Goal: Communication & Community: Connect with others

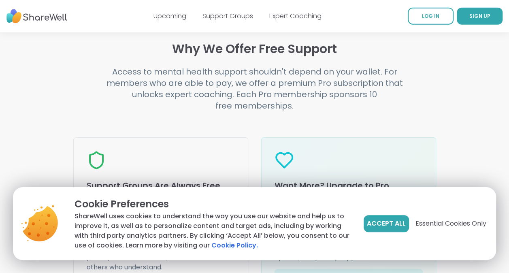
scroll to position [1013, 0]
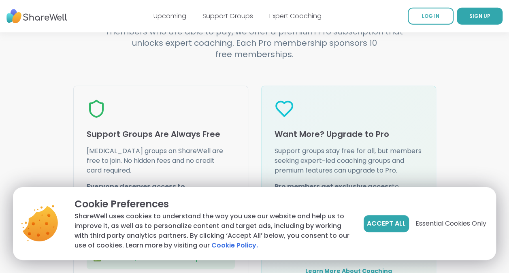
click at [226, 17] on link "Support Groups" at bounding box center [228, 15] width 51 height 9
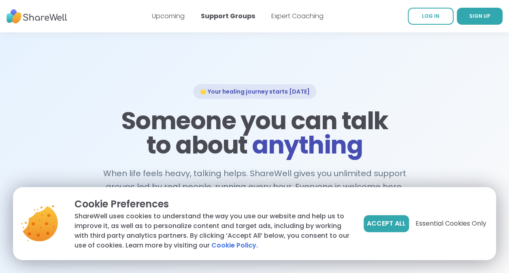
click at [416, 220] on span "Essential Cookies Only" at bounding box center [451, 224] width 71 height 10
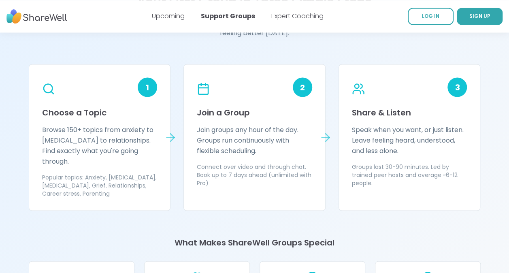
scroll to position [689, 0]
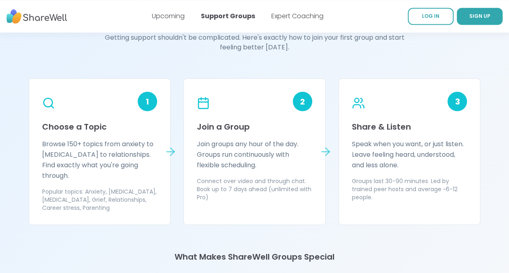
click at [140, 168] on p "Browse 150+ topics from anxiety to ADHD to relationships. Find exactly what you…" at bounding box center [99, 160] width 115 height 42
click at [171, 145] on icon at bounding box center [170, 151] width 13 height 13
click at [158, 105] on div "1 Choose a Topic Browse 150+ topics from anxiety to ADHD to relationships. Find…" at bounding box center [100, 151] width 142 height 147
click at [152, 102] on div "1" at bounding box center [147, 101] width 19 height 19
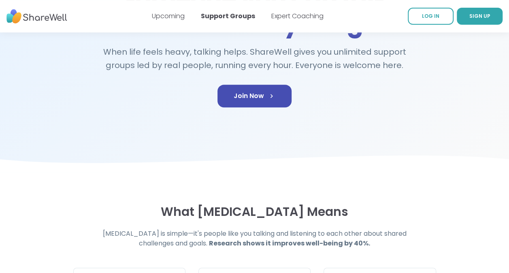
scroll to position [0, 0]
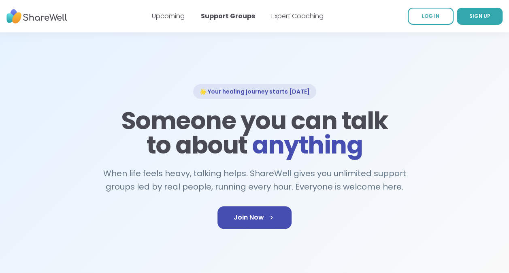
click at [229, 214] on link "Join Now" at bounding box center [255, 217] width 74 height 23
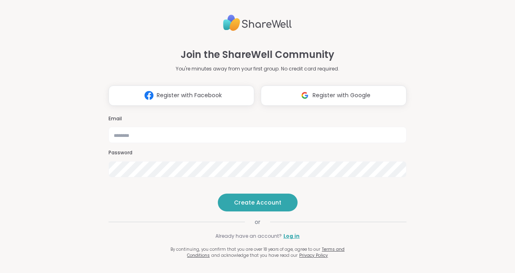
click at [332, 91] on span "Register with Google" at bounding box center [342, 95] width 58 height 9
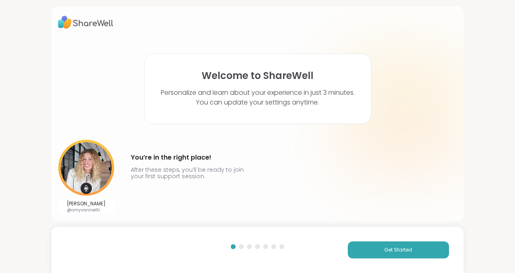
click at [374, 252] on button "Get Started" at bounding box center [398, 249] width 101 height 17
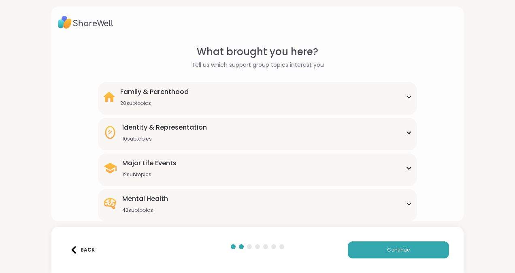
click at [359, 110] on div "Family & Parenthood 20 subtopics Adoption Adoption post-placement Attachment is…" at bounding box center [257, 98] width 319 height 32
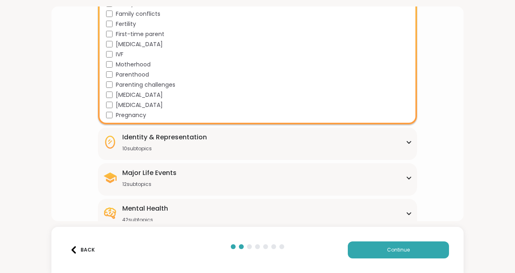
scroll to position [284, 0]
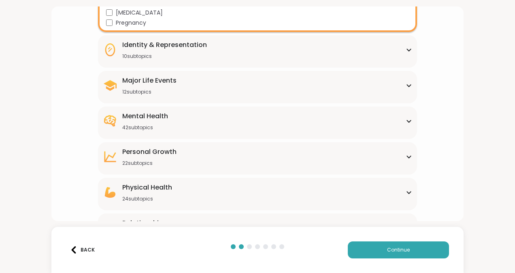
click at [184, 122] on div "Mental Health 42 subtopics" at bounding box center [258, 120] width 310 height 19
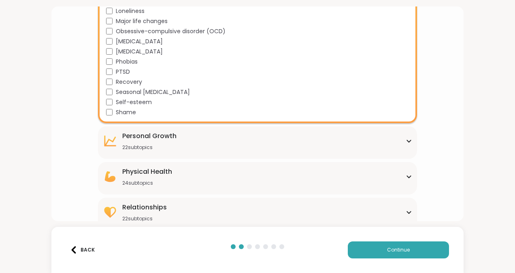
scroll to position [713, 0]
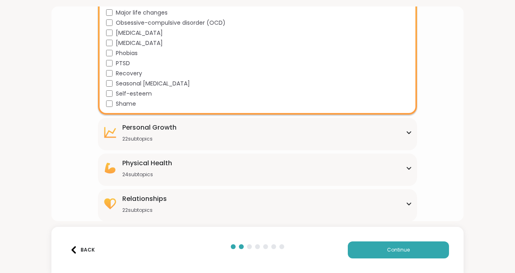
click at [358, 246] on button "Continue" at bounding box center [398, 249] width 101 height 17
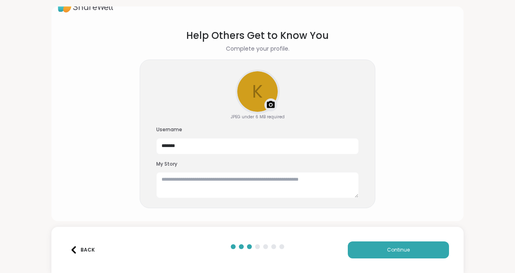
click at [358, 246] on button "Continue" at bounding box center [398, 249] width 101 height 17
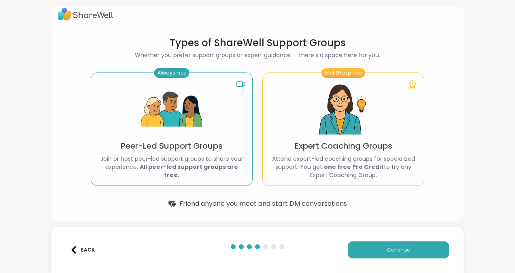
click at [194, 138] on img at bounding box center [171, 109] width 61 height 61
click at [372, 252] on button "Continue" at bounding box center [398, 249] width 101 height 17
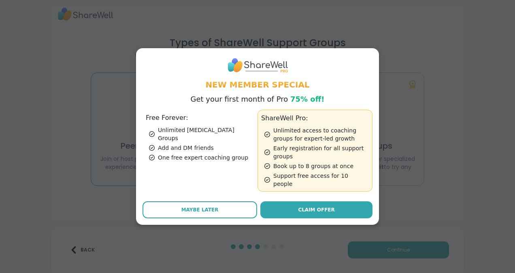
click at [238, 203] on button "Maybe Later" at bounding box center [200, 209] width 115 height 17
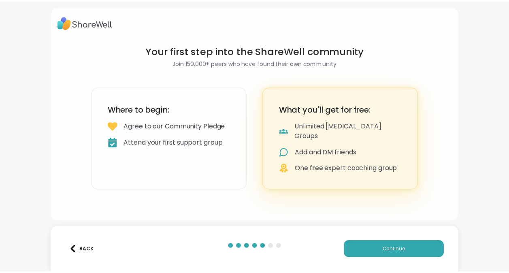
scroll to position [0, 0]
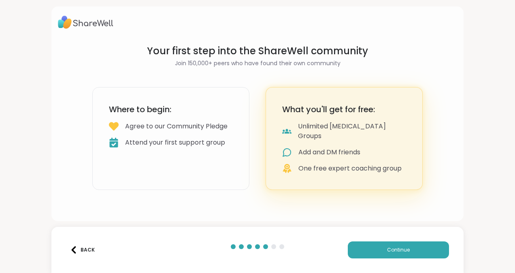
click at [372, 250] on button "Continue" at bounding box center [398, 249] width 101 height 17
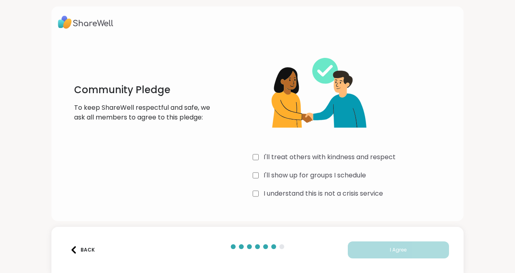
click at [360, 175] on label "I'll show up for groups I schedule" at bounding box center [315, 176] width 103 height 10
click at [351, 155] on label "I'll treat others with kindness and respect" at bounding box center [330, 157] width 132 height 10
click at [341, 193] on label "I understand this is not a crisis service" at bounding box center [324, 194] width 120 height 10
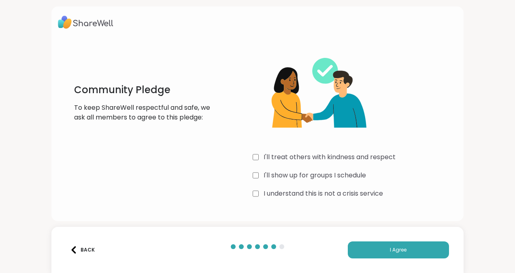
click at [352, 245] on button "I Agree" at bounding box center [398, 249] width 101 height 17
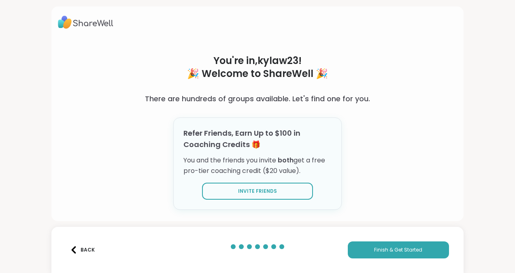
click at [352, 250] on button "Finish & Get Started" at bounding box center [398, 249] width 101 height 17
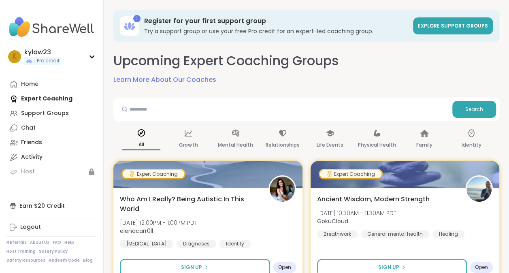
click at [58, 112] on div "Support Groups" at bounding box center [45, 113] width 48 height 8
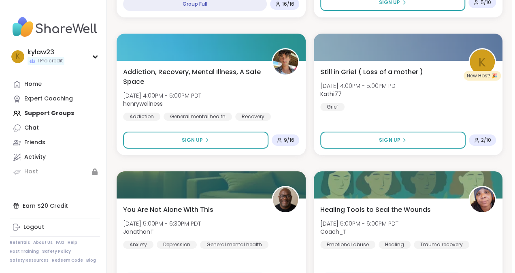
scroll to position [1499, 0]
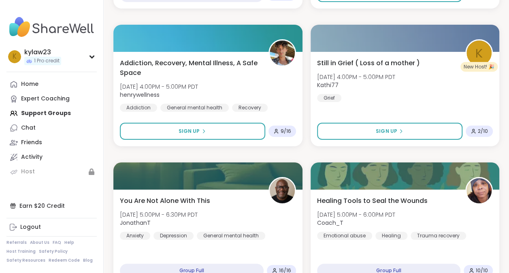
click at [488, 134] on span "2 / 10" at bounding box center [483, 131] width 10 height 6
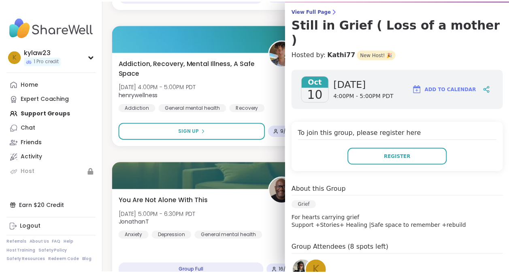
scroll to position [122, 0]
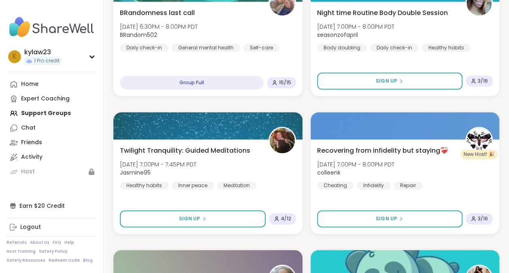
scroll to position [1945, 0]
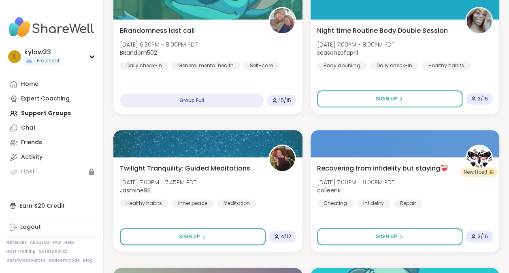
click at [473, 78] on div "Night time Routine Body Double Session Fri, Oct 10 | 7:00PM - 8:00PM PDT season…" at bounding box center [405, 66] width 189 height 94
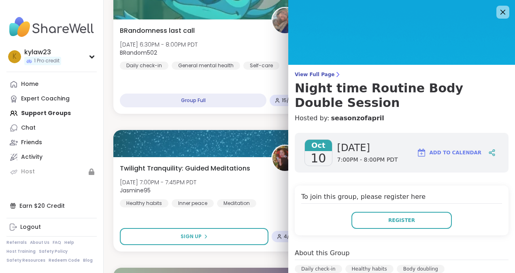
click at [477, 98] on h3 "Night time Routine Body Double Session" at bounding box center [402, 95] width 214 height 29
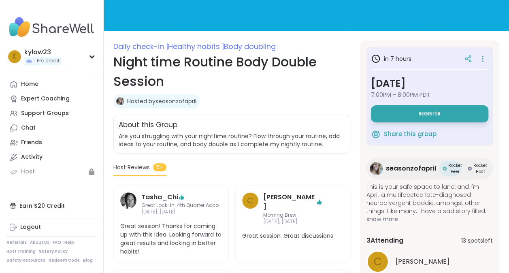
scroll to position [81, 0]
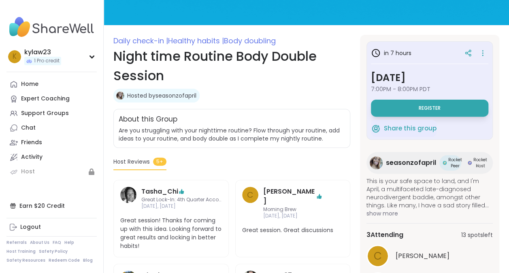
click at [391, 212] on span "show more" at bounding box center [430, 213] width 126 height 8
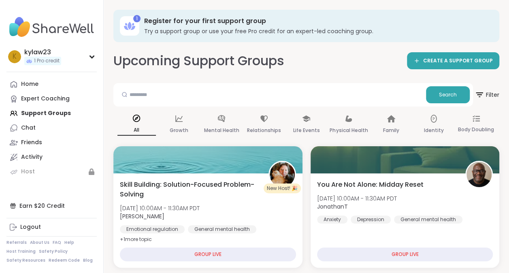
scroll to position [81, 0]
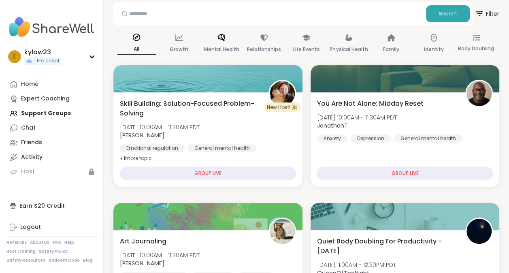
click at [228, 38] on div "Mental Health" at bounding box center [221, 44] width 38 height 30
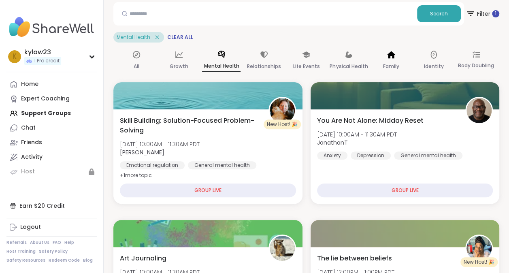
click at [402, 59] on div "Family" at bounding box center [391, 61] width 38 height 30
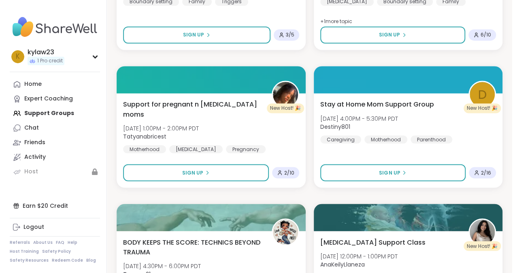
scroll to position [729, 0]
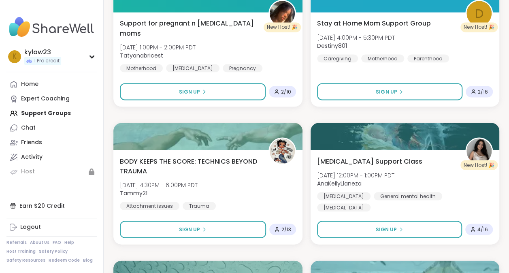
click at [460, 199] on div "Birth Trauma General mental health Postpartum depression" at bounding box center [405, 201] width 176 height 19
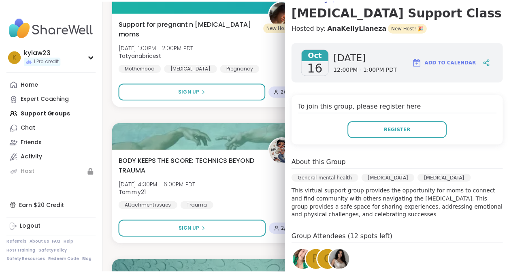
scroll to position [81, 0]
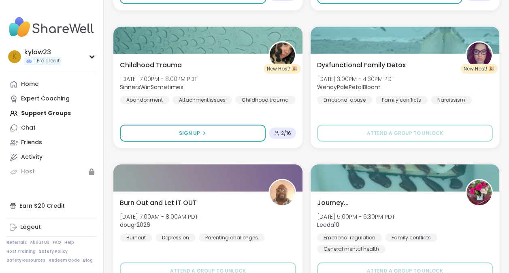
scroll to position [932, 0]
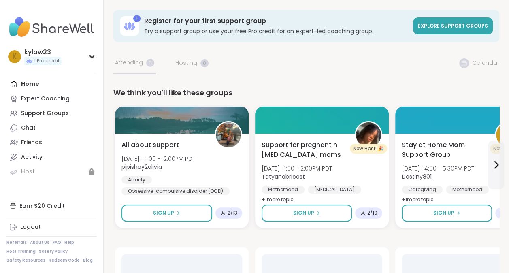
click at [86, 55] on div "k kylaw23 1 Pro credit" at bounding box center [51, 56] width 90 height 21
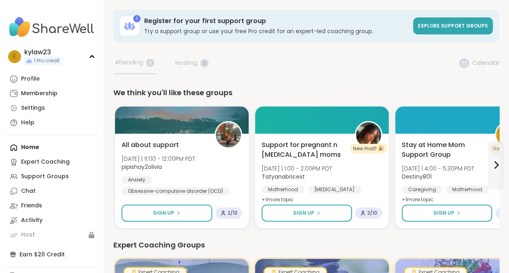
click at [95, 55] on icon at bounding box center [92, 57] width 6 height 4
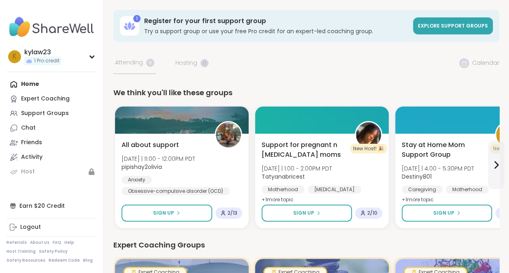
click at [86, 57] on div "k kylaw23 1 Pro credit" at bounding box center [51, 56] width 90 height 21
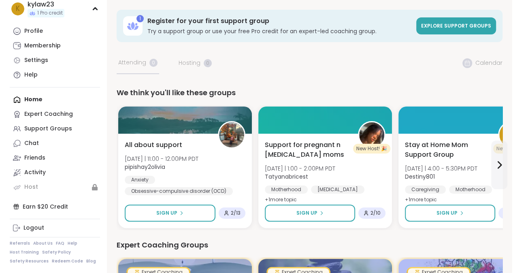
scroll to position [48, 0]
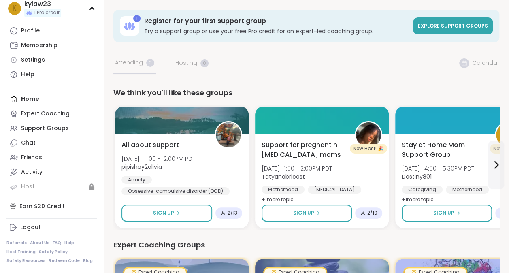
click at [42, 223] on link "Logout" at bounding box center [51, 227] width 90 height 15
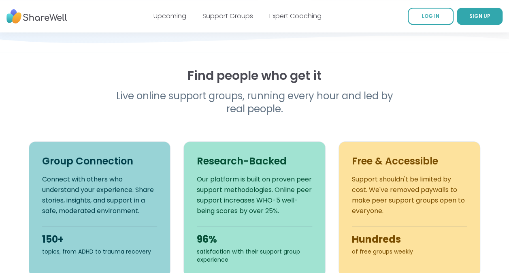
scroll to position [243, 0]
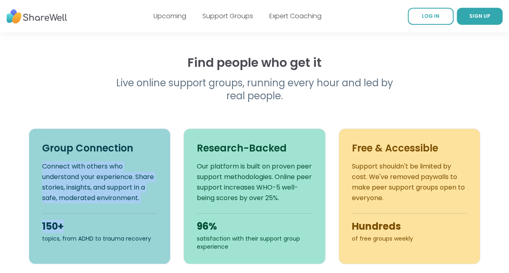
drag, startPoint x: 43, startPoint y: 165, endPoint x: 140, endPoint y: 205, distance: 104.8
click at [140, 205] on div "Group Connection Connect with others who understand your experience. Share stor…" at bounding box center [100, 196] width 142 height 136
click at [141, 205] on div "Group Connection Connect with others who understand your experience. Share stor…" at bounding box center [100, 196] width 142 height 136
click at [126, 199] on p "Connect with others who understand your experience. Share stories, insights, an…" at bounding box center [99, 182] width 115 height 42
drag, startPoint x: 42, startPoint y: 164, endPoint x: 141, endPoint y: 197, distance: 104.0
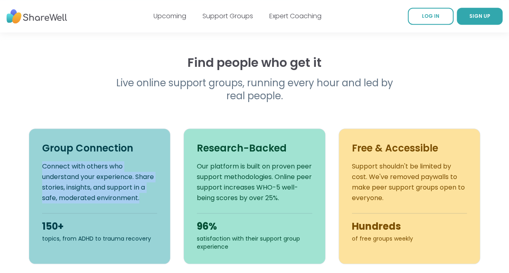
click at [141, 197] on p "Connect with others who understand your experience. Share stories, insights, an…" at bounding box center [99, 182] width 115 height 42
drag, startPoint x: 141, startPoint y: 197, endPoint x: 125, endPoint y: 185, distance: 19.9
copy p "Connect with others who understand your experience. Share stories, insights, an…"
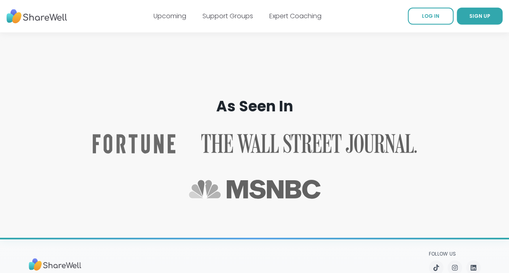
scroll to position [1337, 0]
